Goal: Use online tool/utility: Utilize a website feature to perform a specific function

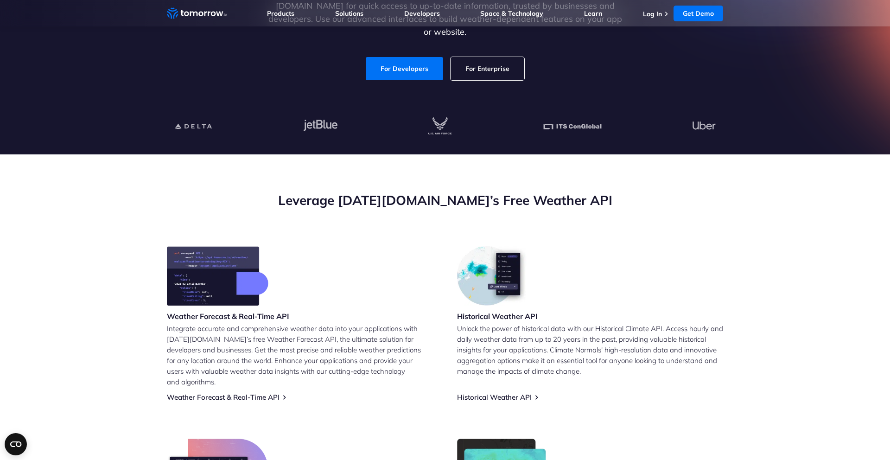
scroll to position [258, 0]
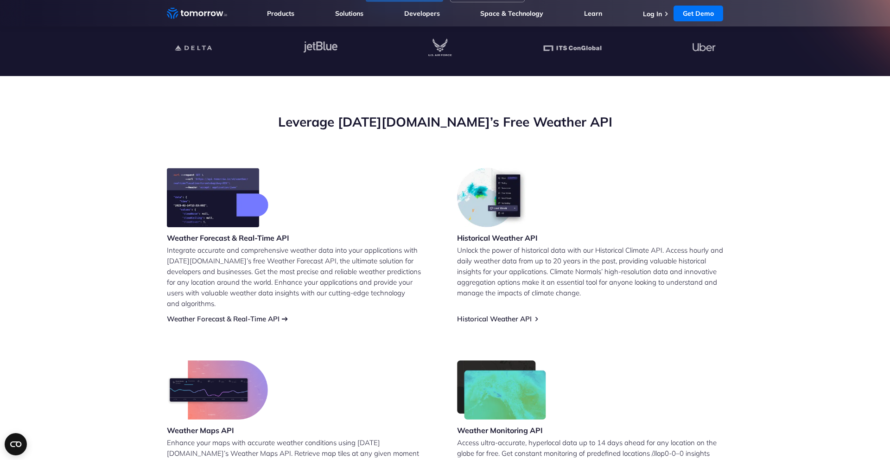
click at [216, 314] on link "Weather Forecast & Real-Time API" at bounding box center [223, 318] width 113 height 9
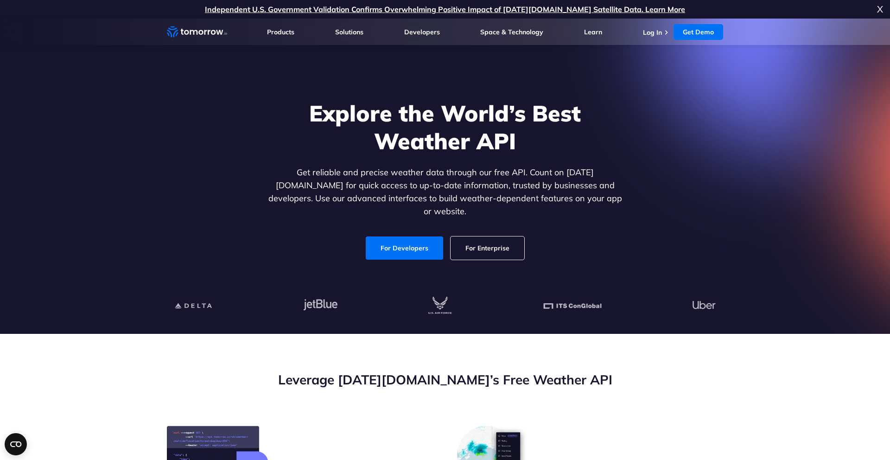
click at [662, 34] on li "Log In" at bounding box center [657, 31] width 28 height 9
click at [658, 32] on link "Log In" at bounding box center [652, 32] width 19 height 8
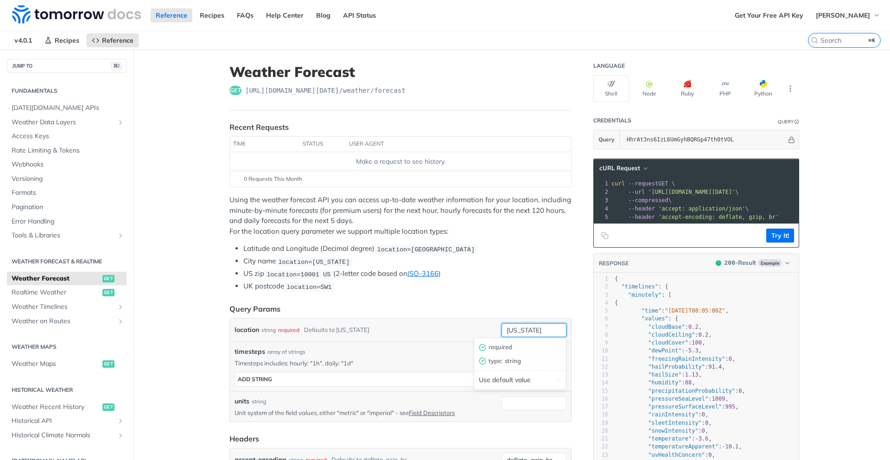
click at [531, 327] on input "new york" at bounding box center [534, 330] width 65 height 14
click at [531, 331] on input "new york" at bounding box center [534, 330] width 65 height 14
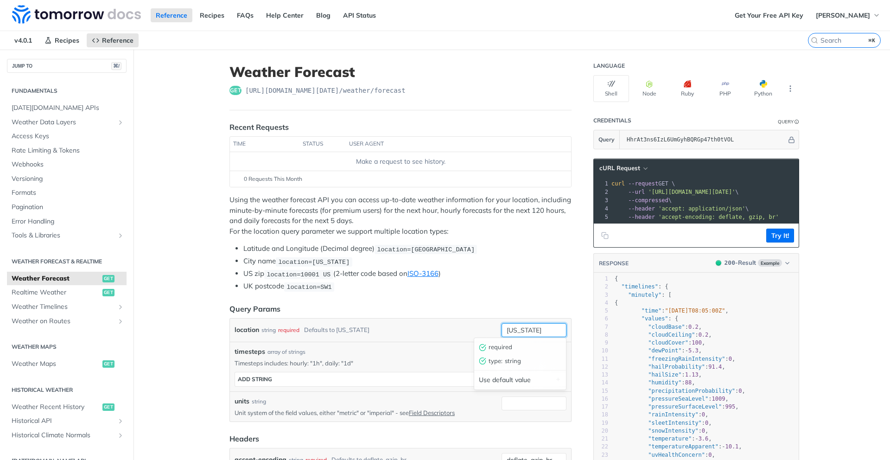
click at [531, 331] on input "new york" at bounding box center [534, 330] width 65 height 14
type input "miami"
click at [492, 333] on div "location string required Defaults to new york" at bounding box center [366, 330] width 263 height 14
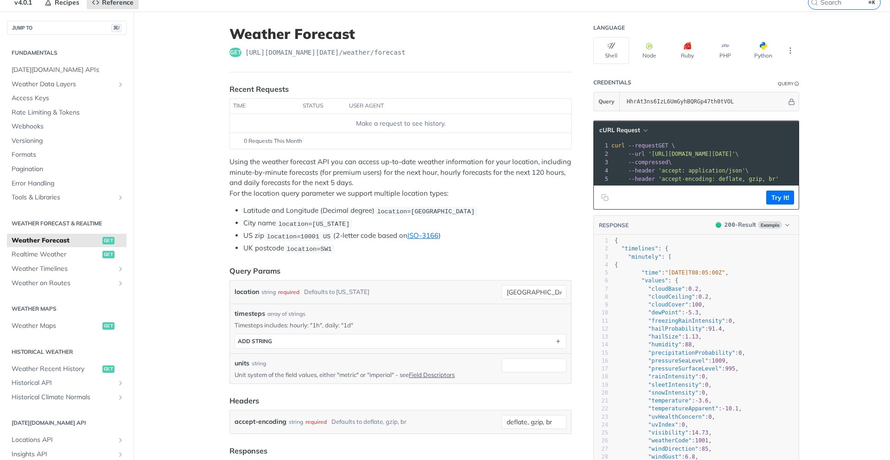
scroll to position [39, 0]
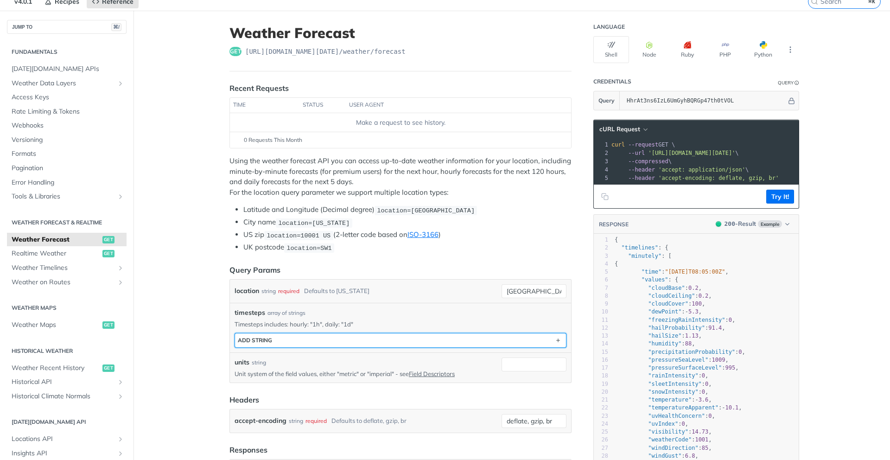
click at [494, 341] on button "ADD string" at bounding box center [400, 340] width 331 height 14
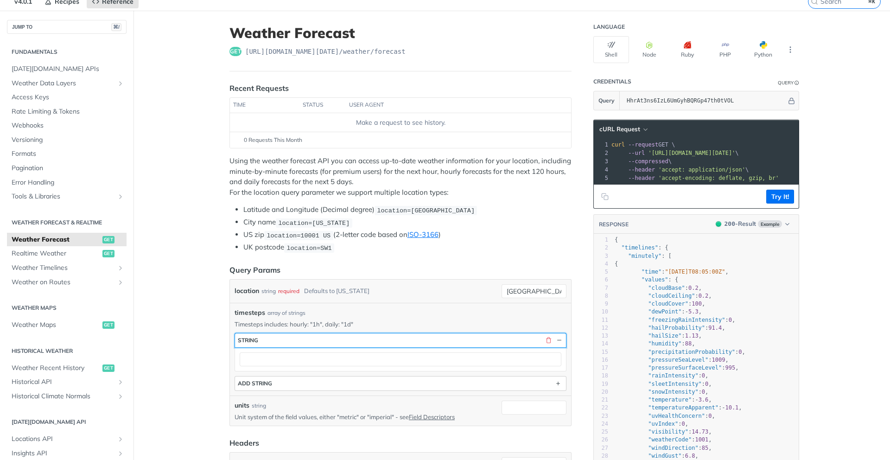
click at [494, 341] on button "string" at bounding box center [400, 340] width 331 height 14
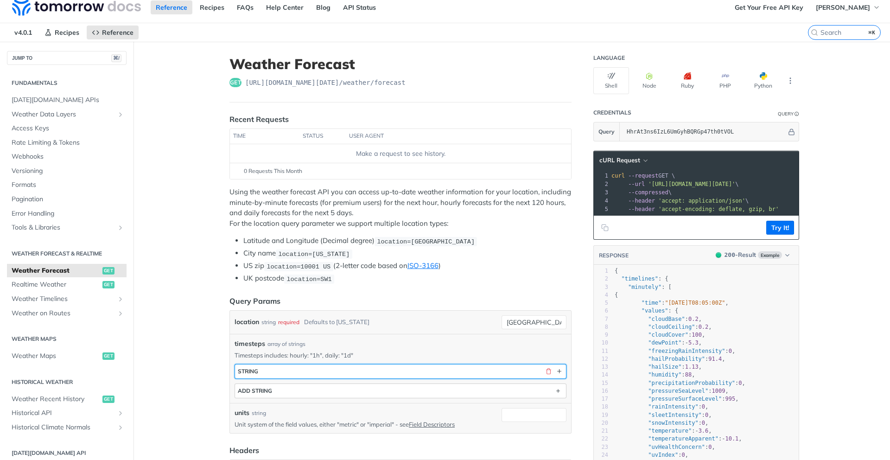
scroll to position [0, 0]
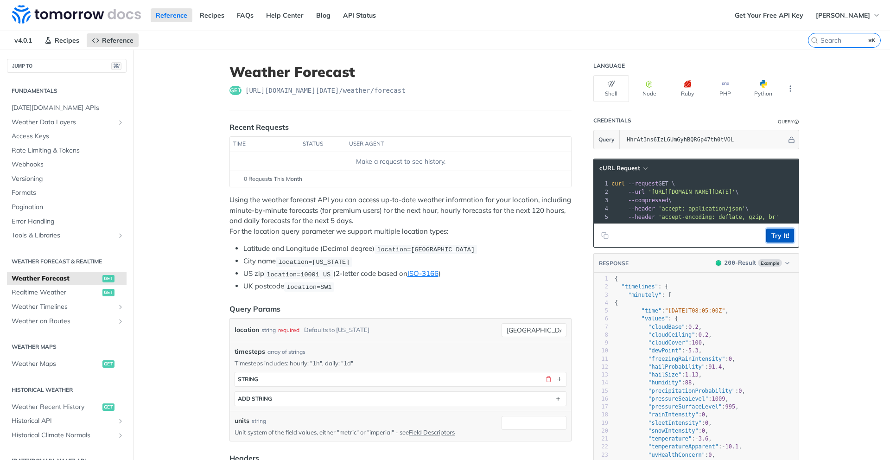
click at [780, 237] on button "Try It!" at bounding box center [780, 236] width 28 height 14
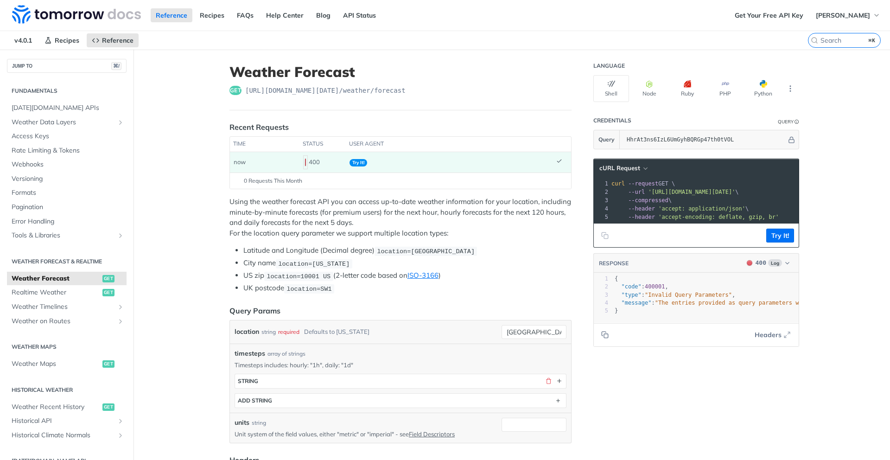
scroll to position [2, 0]
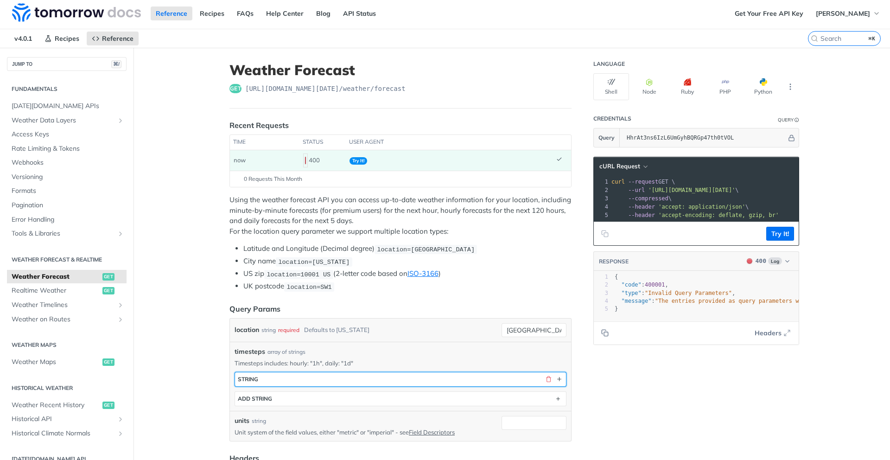
click at [295, 384] on button "string" at bounding box center [400, 379] width 331 height 14
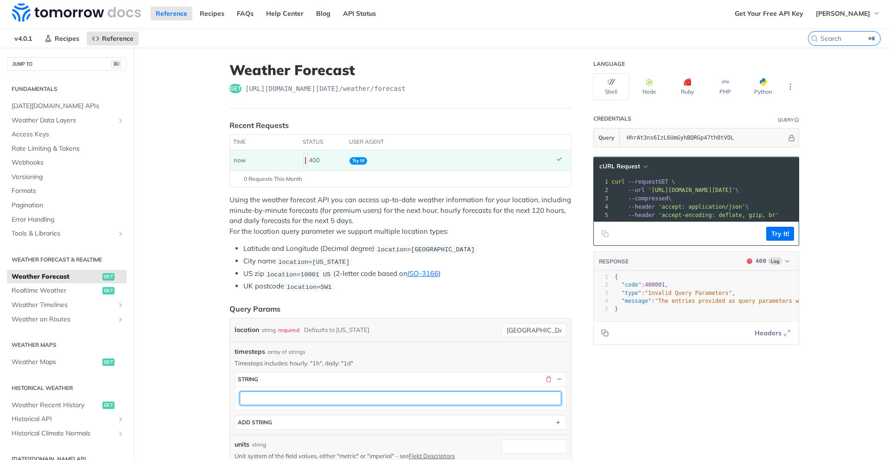
click at [295, 396] on input "text" at bounding box center [401, 398] width 322 height 14
type input "miami"
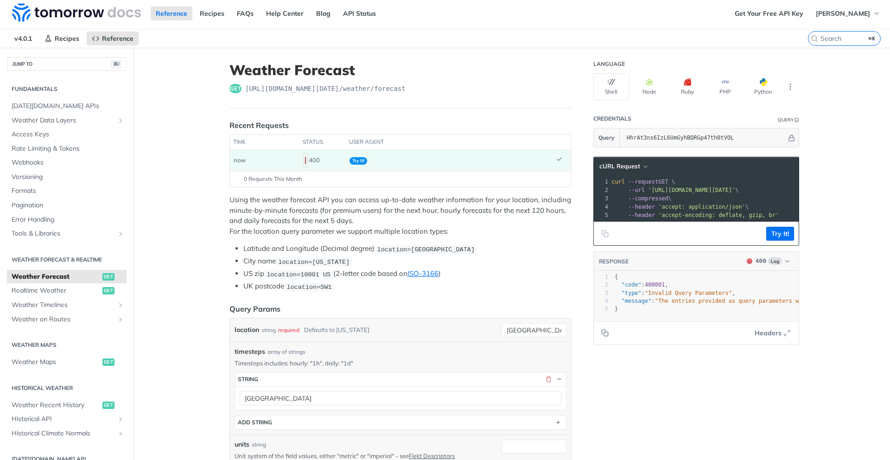
click at [370, 318] on div "location string required Defaults to new york miami" at bounding box center [400, 329] width 341 height 23
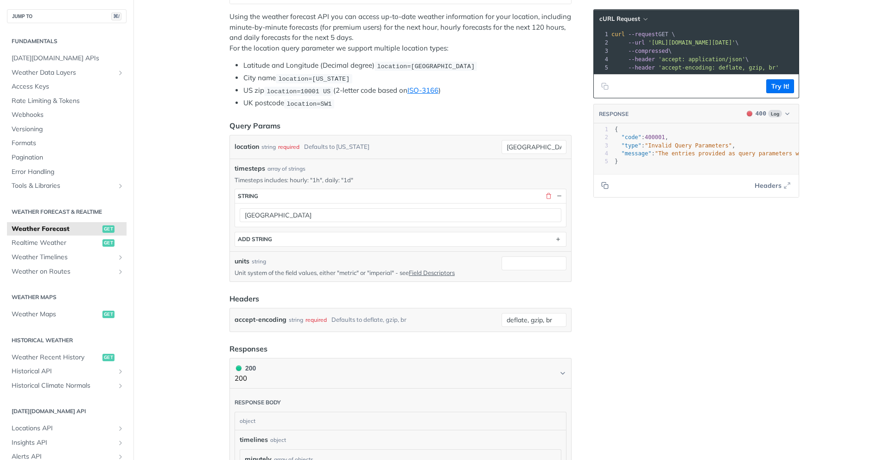
scroll to position [182, 0]
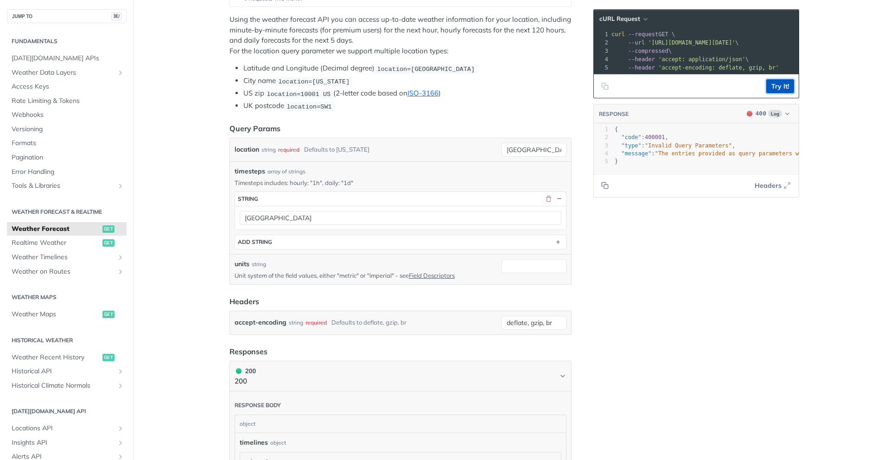
click at [784, 88] on button "Try It!" at bounding box center [780, 86] width 28 height 14
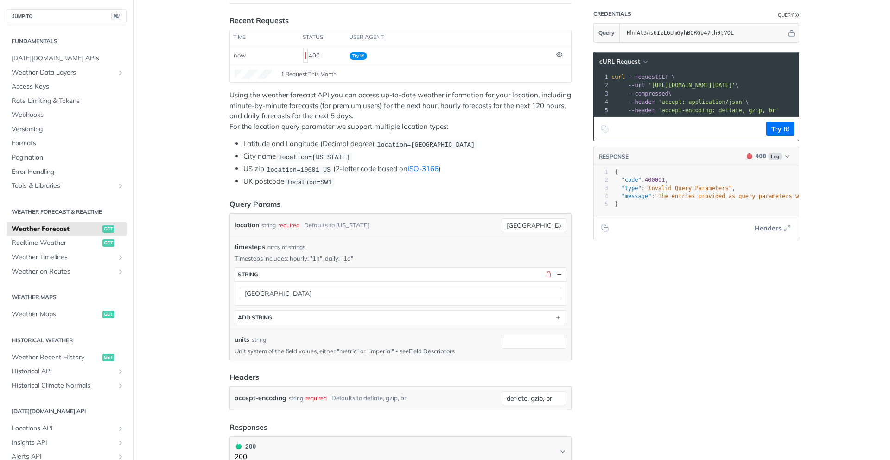
scroll to position [109, 0]
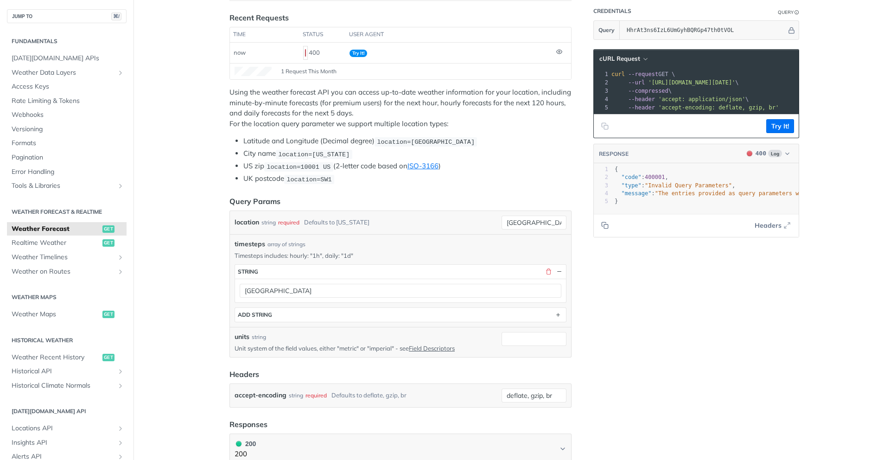
click at [331, 155] on span "location=new york" at bounding box center [313, 154] width 71 height 7
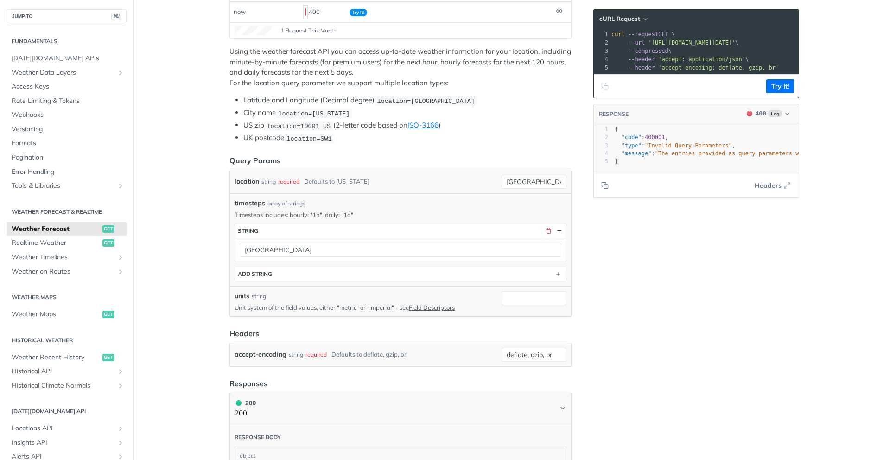
scroll to position [191, 0]
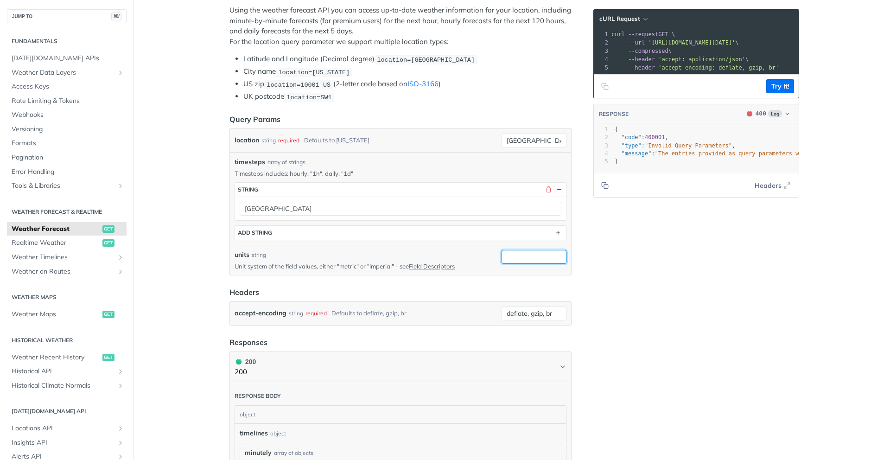
click at [536, 254] on input "units" at bounding box center [534, 257] width 65 height 14
click at [536, 255] on input "units" at bounding box center [534, 257] width 65 height 14
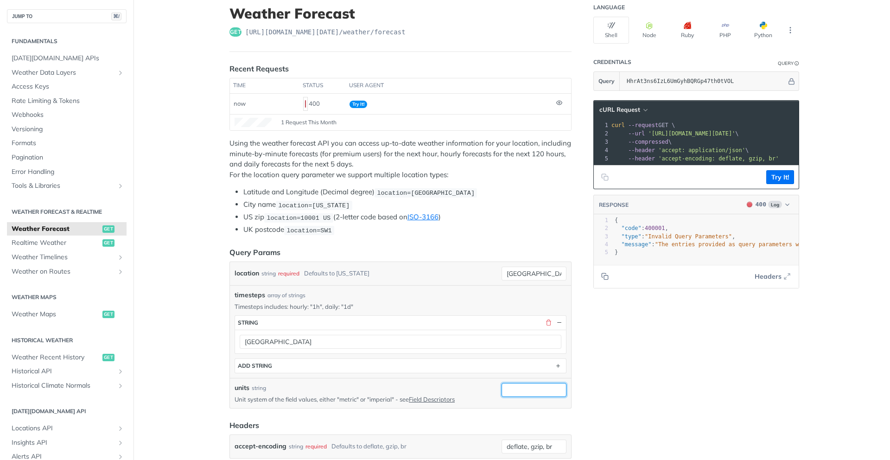
scroll to position [0, 0]
